Goal: Obtain resource: Download file/media

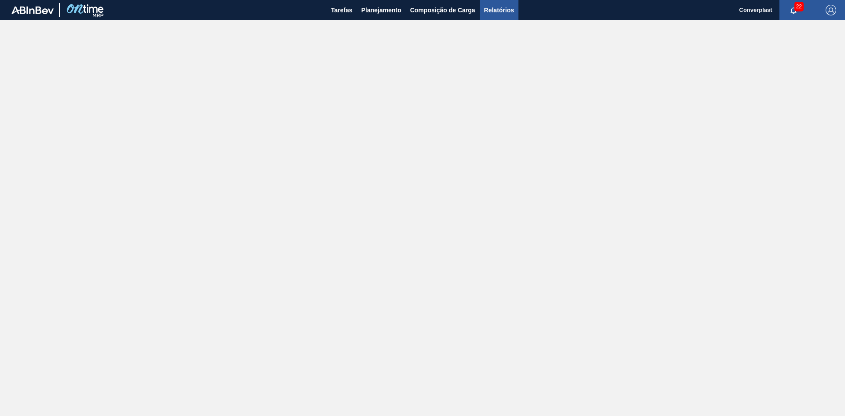
click at [488, 11] on span "Relatórios" at bounding box center [499, 10] width 30 height 11
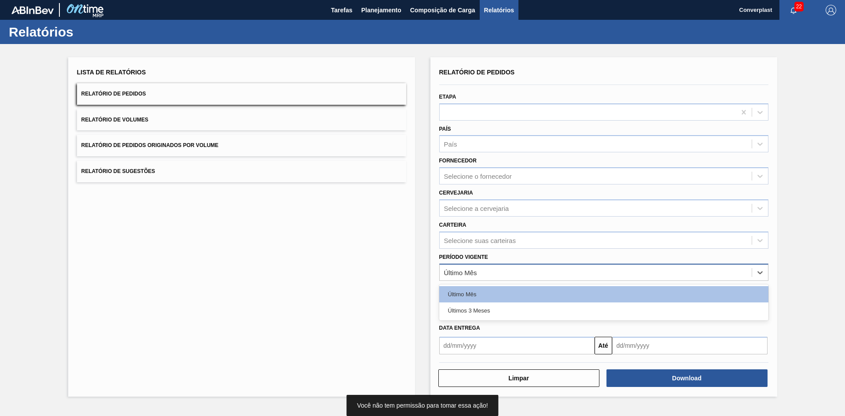
click at [479, 275] on div "Último Mês" at bounding box center [596, 272] width 312 height 13
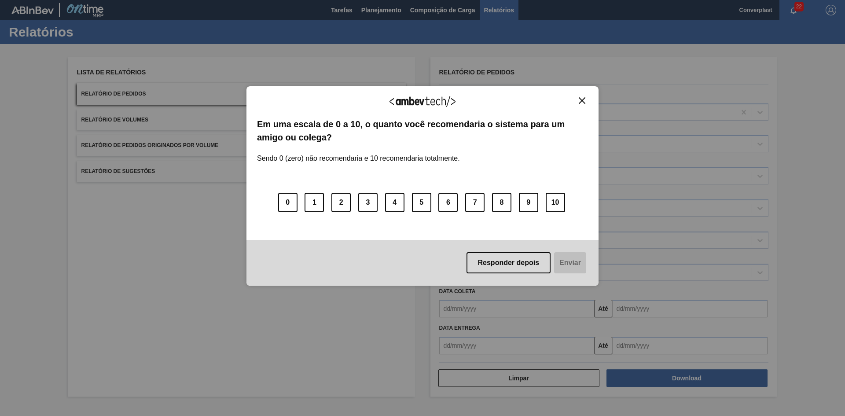
click at [485, 314] on div "Agradecemos seu feedback! Em uma escala de 0 a 10, o quanto você recomendaria o…" at bounding box center [422, 185] width 352 height 391
click at [584, 99] on img "Close" at bounding box center [582, 100] width 7 height 7
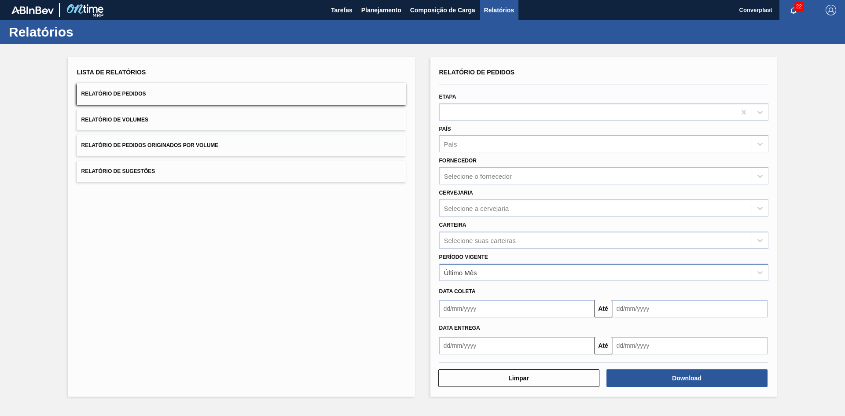
click at [490, 271] on div "Último Mês" at bounding box center [596, 272] width 312 height 13
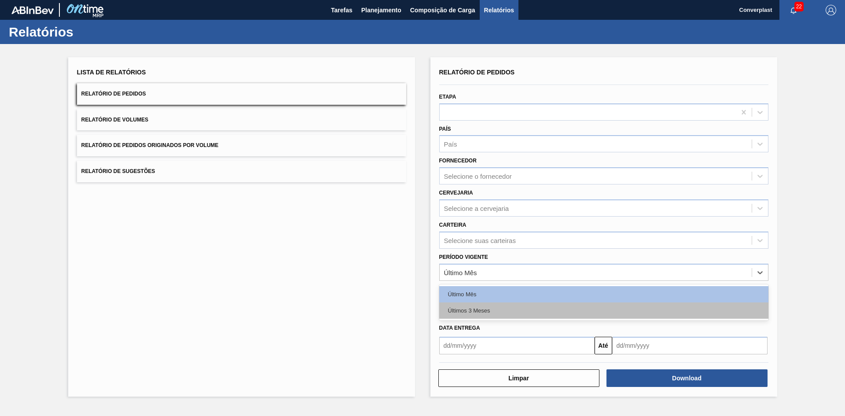
click at [478, 306] on div "Últimos 3 Meses" at bounding box center [603, 310] width 329 height 16
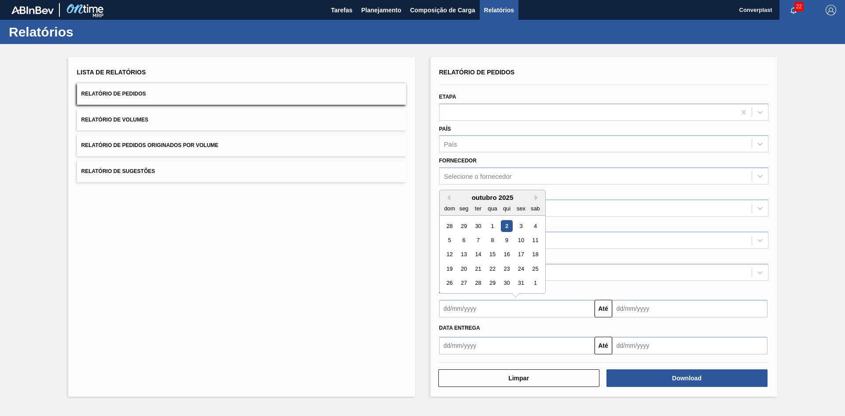
click at [497, 307] on input "text" at bounding box center [516, 309] width 155 height 18
click at [448, 200] on button "Previous Month" at bounding box center [447, 197] width 6 height 6
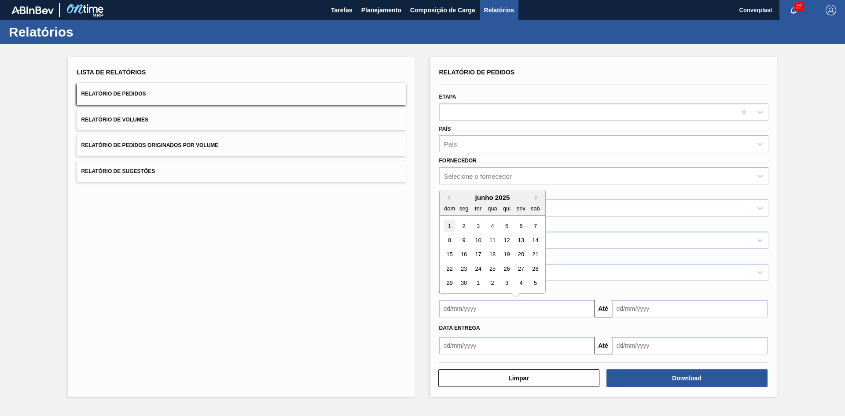
click at [453, 227] on div "1" at bounding box center [450, 226] width 12 height 12
type input "[DATE]"
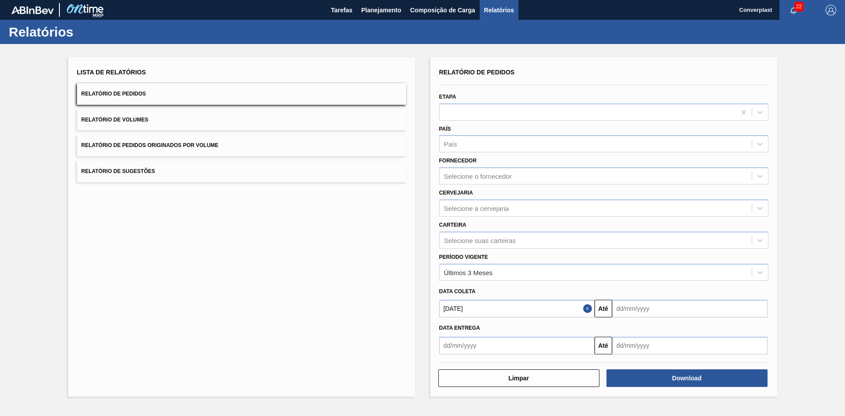
click at [673, 307] on input "text" at bounding box center [689, 309] width 155 height 18
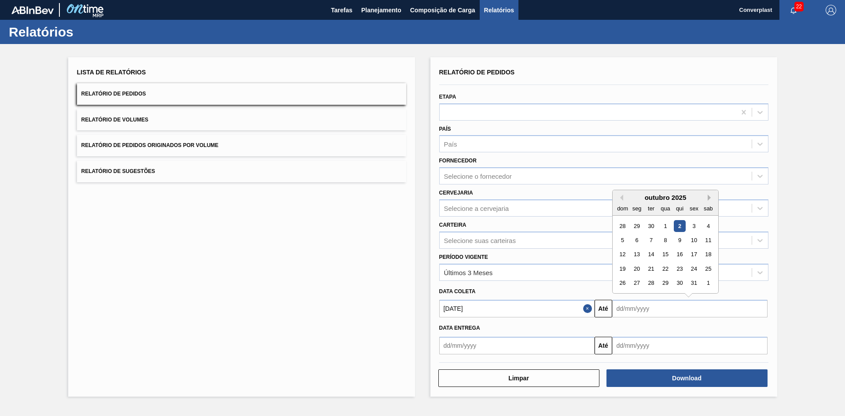
click at [710, 199] on button "Next Month" at bounding box center [711, 197] width 6 height 6
click at [709, 199] on button "Next Month" at bounding box center [711, 197] width 6 height 6
click at [710, 268] on div "28" at bounding box center [708, 269] width 12 height 12
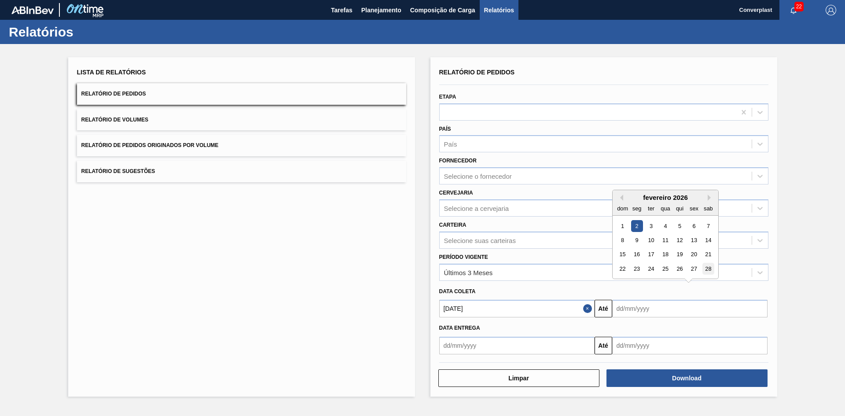
type input "[DATE]"
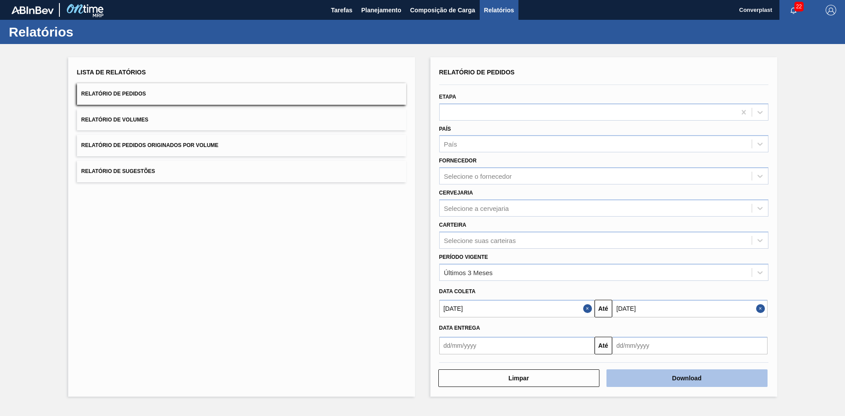
click at [669, 378] on button "Download" at bounding box center [686, 378] width 161 height 18
